Goal: Information Seeking & Learning: Learn about a topic

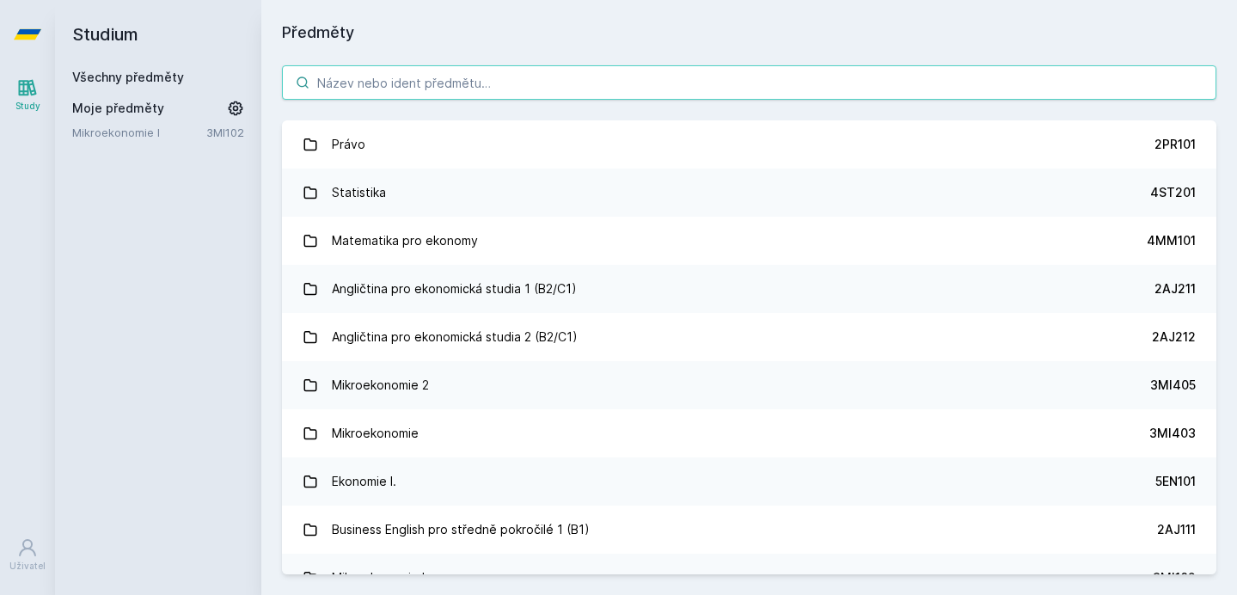
click at [467, 94] on input "search" at bounding box center [749, 82] width 934 height 34
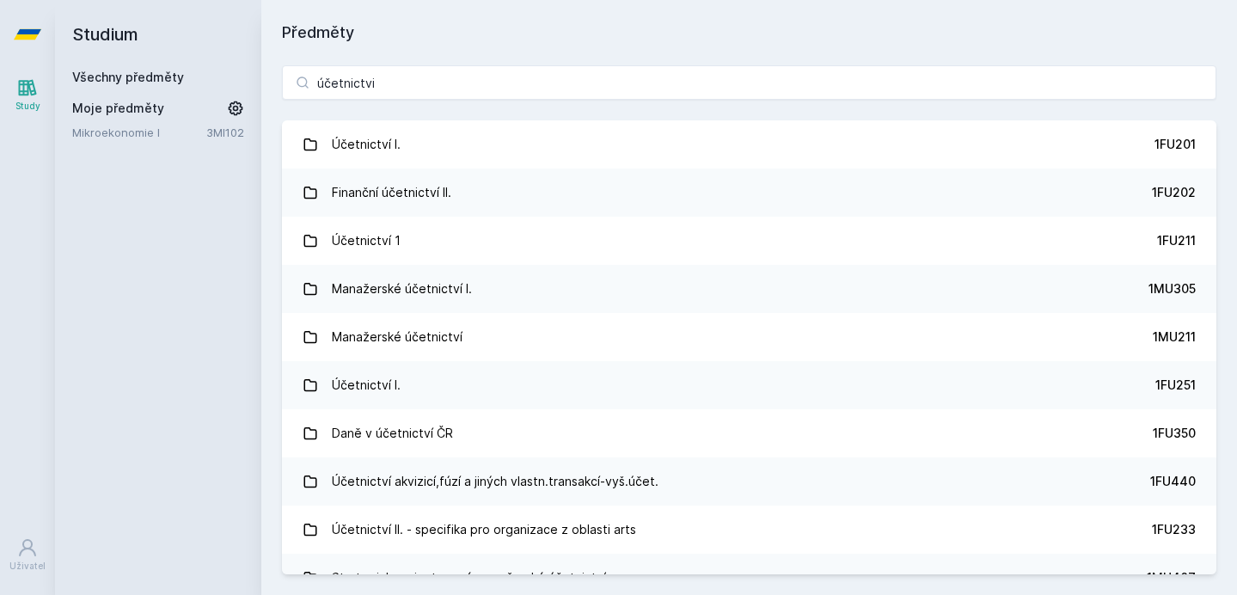
click at [1230, 74] on div "účetnictvi Účetnictví I. 1FU201 Finanční účetnictví II. 1FU202 Účetnictví 1 1FU…" at bounding box center [749, 320] width 976 height 550
click at [1224, 88] on div "účetnictvi Účetnictví I. 1FU201 Finanční účetnictví II. 1FU202 Účetnictví 1 1FU…" at bounding box center [749, 320] width 976 height 550
click at [1226, 174] on div "účetnictvi Účetnictví I. 1FU201 Finanční účetnictví II. 1FU202 Účetnictví 1 1FU…" at bounding box center [749, 320] width 976 height 550
click at [1227, 175] on div "účetnictvi Účetnictví I. 1FU201 Finanční účetnictví II. 1FU202 Účetnictví 1 1FU…" at bounding box center [749, 320] width 976 height 550
click at [177, 298] on div "Studium Všechny předměty Moje předměty Mikroekonomie I 3MI102" at bounding box center [158, 297] width 206 height 595
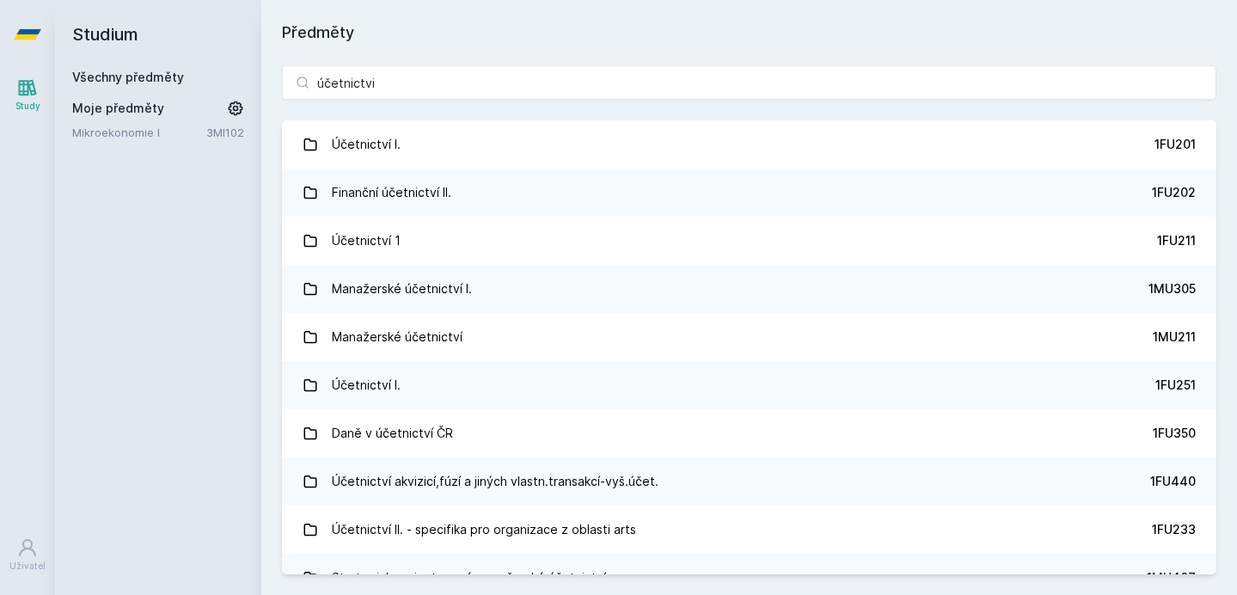
click at [162, 357] on div "Studium Všechny předměty Moje předměty Mikroekonomie I 3MI102" at bounding box center [158, 297] width 206 height 595
click at [113, 252] on div "Studium Všechny předměty Moje předměty Mikroekonomie I 3MI102" at bounding box center [158, 297] width 206 height 595
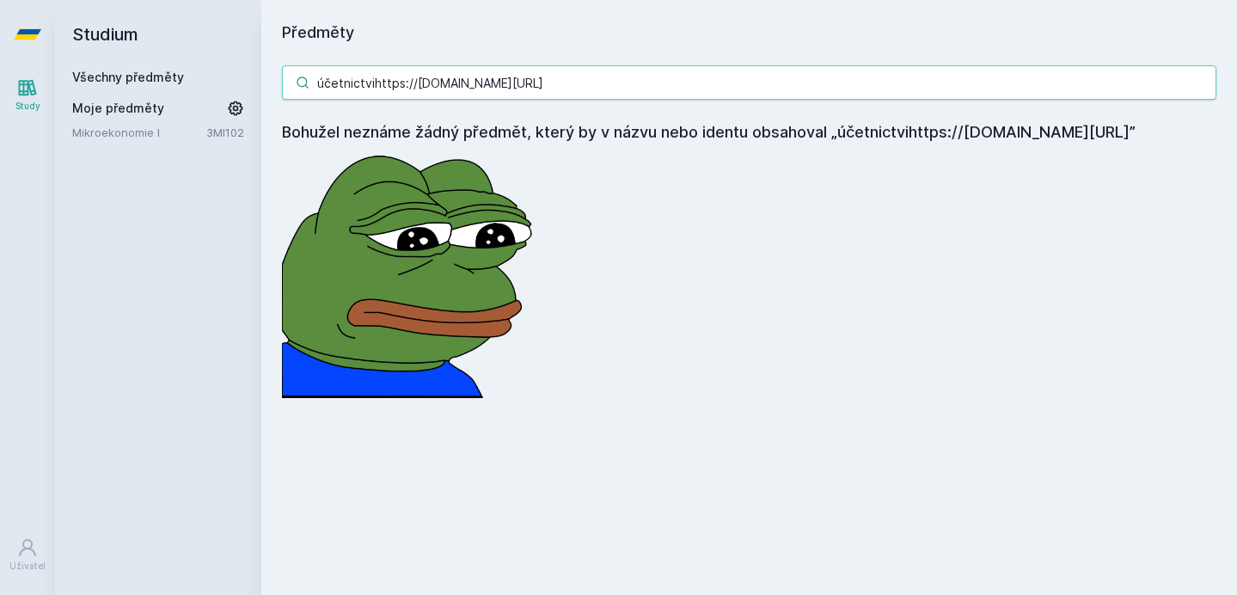
type input "účetnictvi"
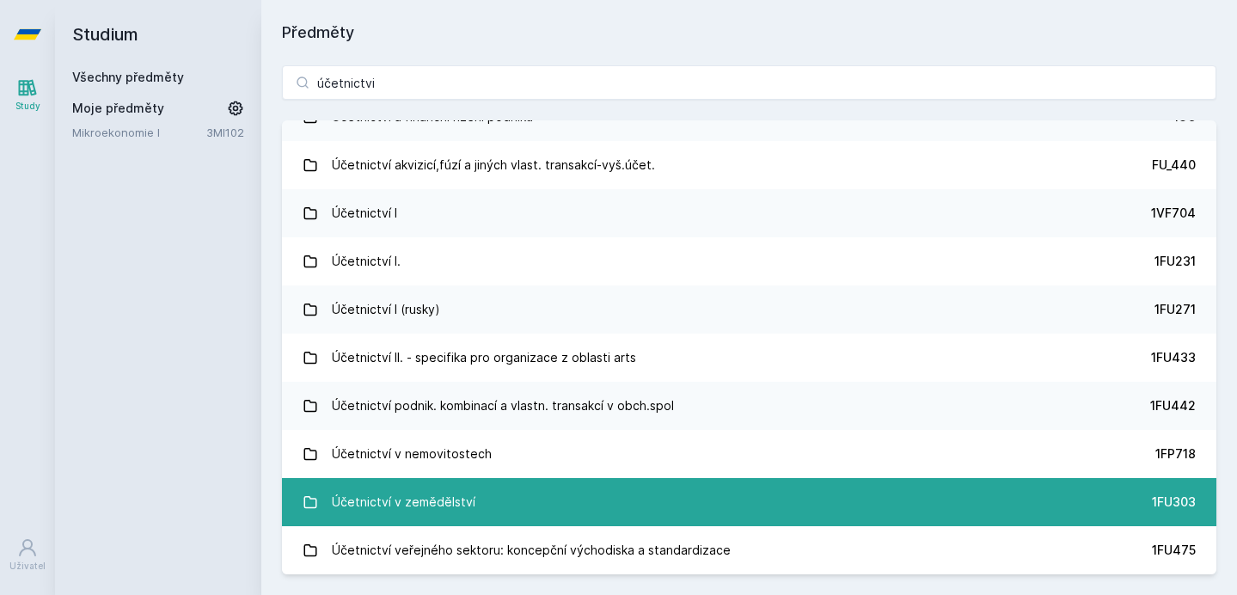
scroll to position [3542, 0]
click at [676, 504] on link "Účetnictví v zemědělství 1FU303" at bounding box center [749, 502] width 934 height 48
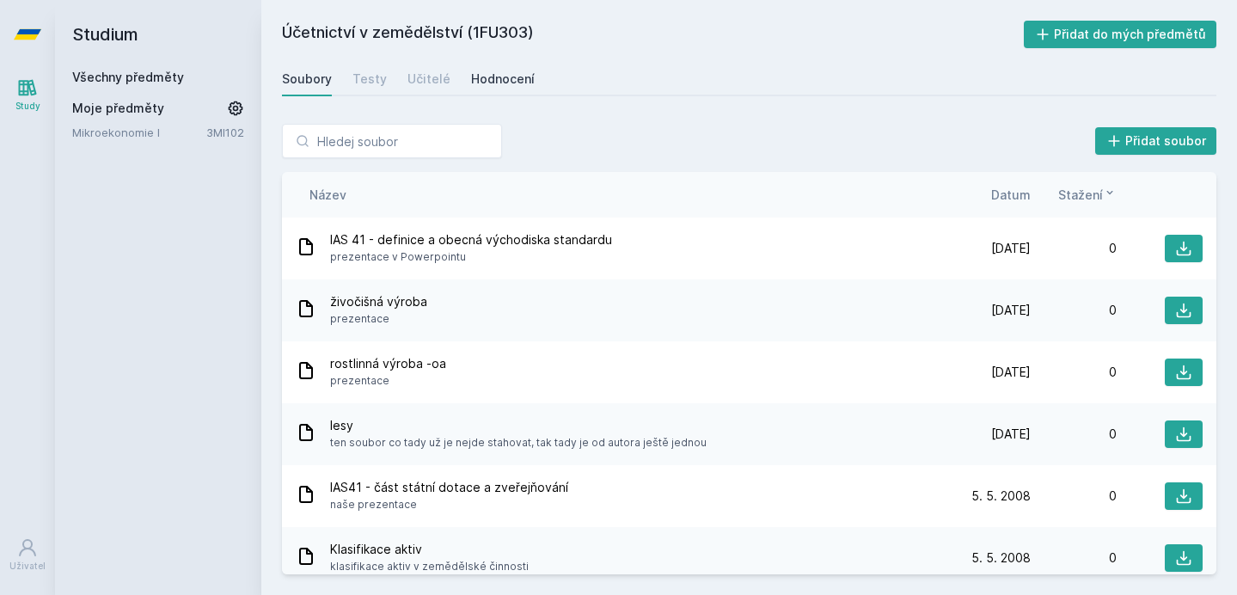
click at [494, 90] on link "Hodnocení" at bounding box center [503, 79] width 64 height 34
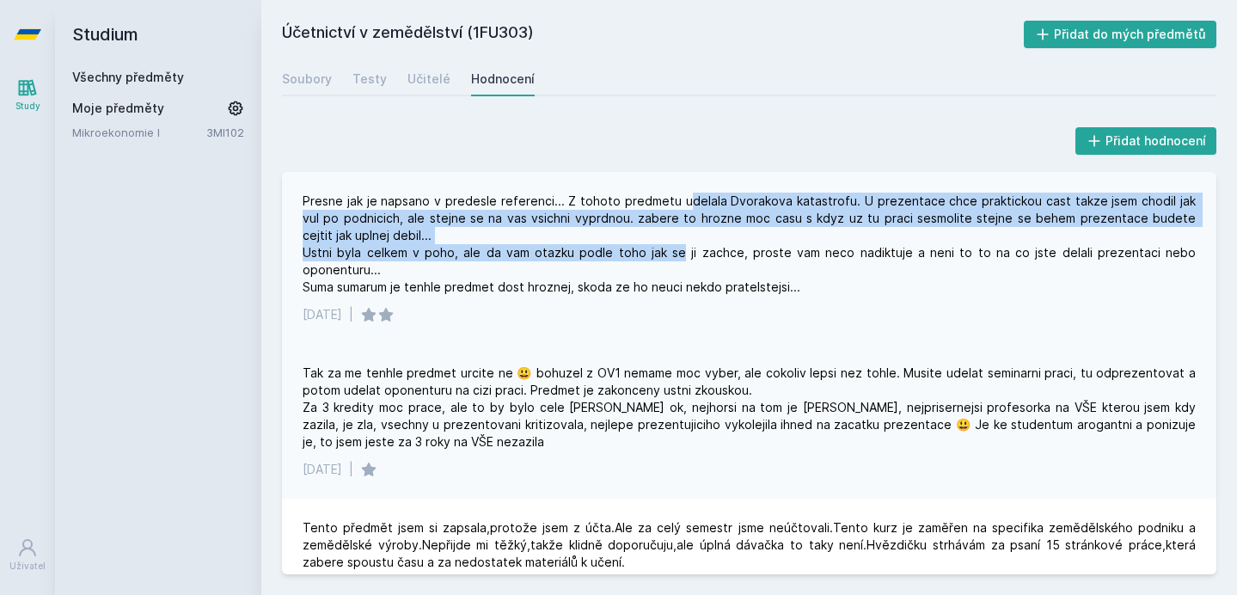
drag, startPoint x: 671, startPoint y: 203, endPoint x: 687, endPoint y: 247, distance: 46.5
click at [687, 247] on div "Presne jak je napsano v predesle referenci... Z tohoto predmetu udelala Dvorako…" at bounding box center [749, 244] width 893 height 103
click at [683, 247] on div "Presne jak je napsano v predesle referenci... Z tohoto predmetu udelala Dvorako…" at bounding box center [749, 244] width 893 height 103
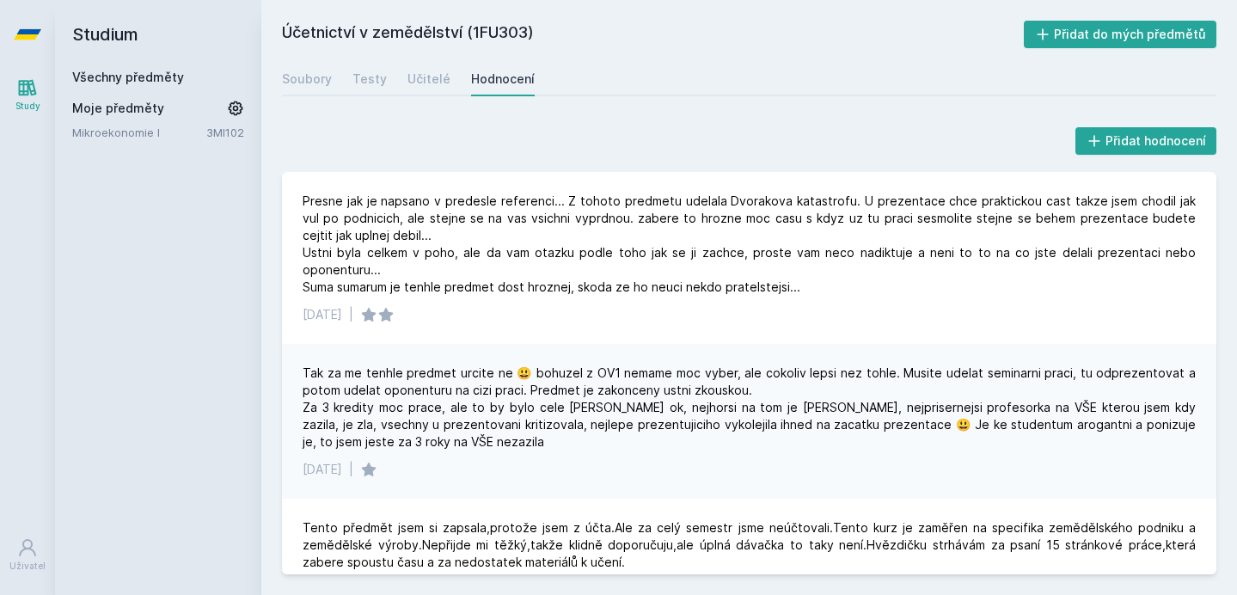
click at [96, 40] on h2 "Studium" at bounding box center [158, 34] width 172 height 69
click at [17, 40] on icon at bounding box center [28, 34] width 28 height 69
